Goal: Task Accomplishment & Management: Use online tool/utility

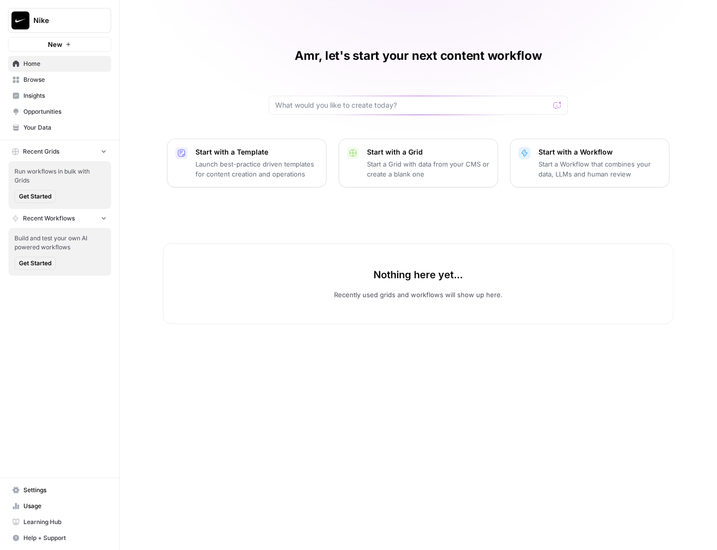
click at [623, 164] on p "Start a Workflow that combines your data, LLMs and human review" at bounding box center [599, 169] width 123 height 20
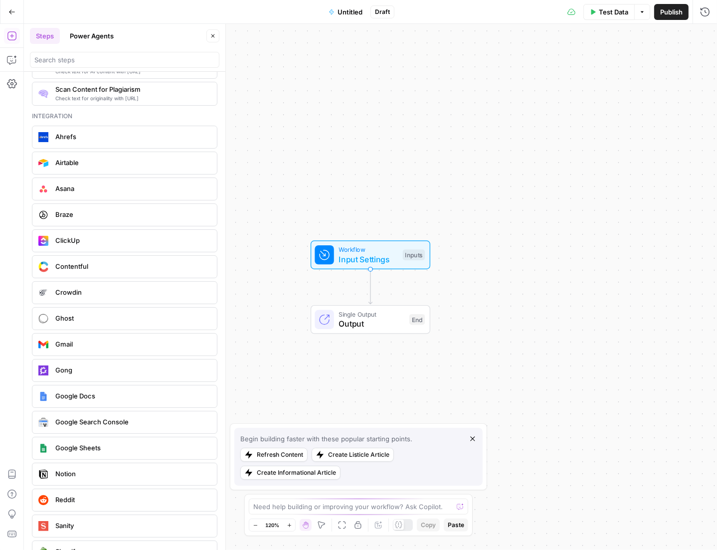
scroll to position [1948, 0]
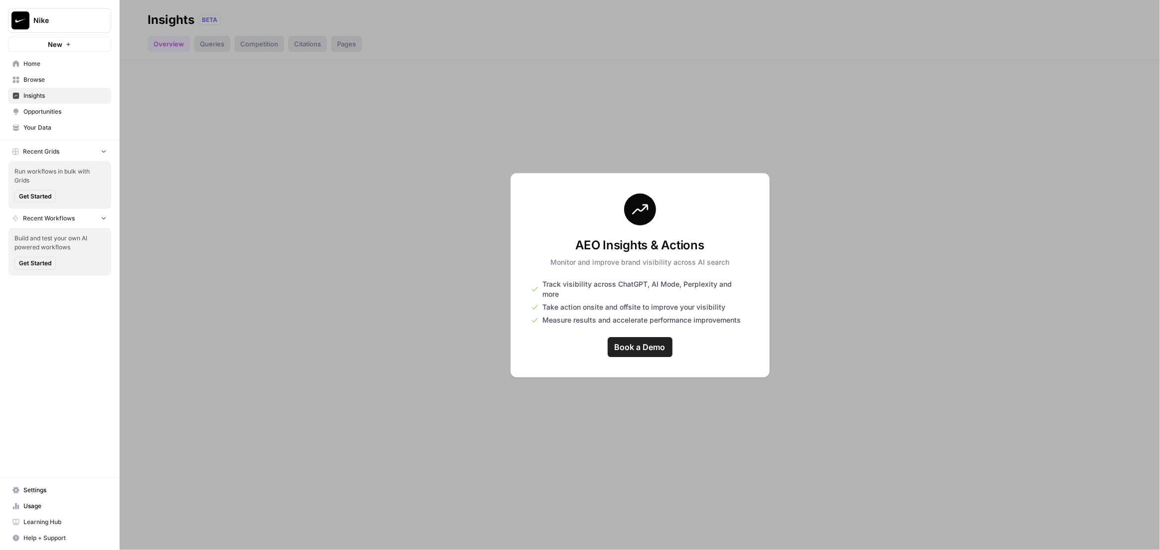
click at [394, 369] on div at bounding box center [640, 275] width 1041 height 550
